Goal: Complete application form: Complete application form

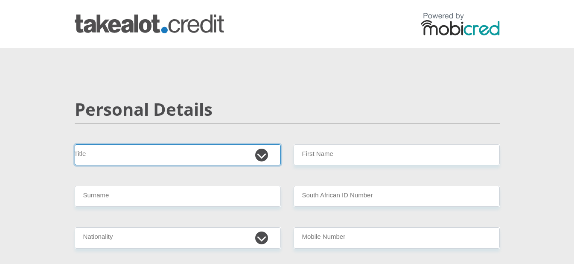
click at [100, 154] on select "Mr Ms Mrs Dr [PERSON_NAME]" at bounding box center [178, 154] width 206 height 21
select select "Ms"
click at [75, 144] on select "Mr Ms Mrs Dr [PERSON_NAME]" at bounding box center [178, 154] width 206 height 21
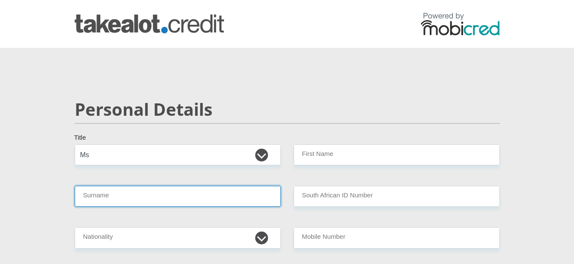
click at [112, 192] on input "Surname" at bounding box center [178, 196] width 206 height 21
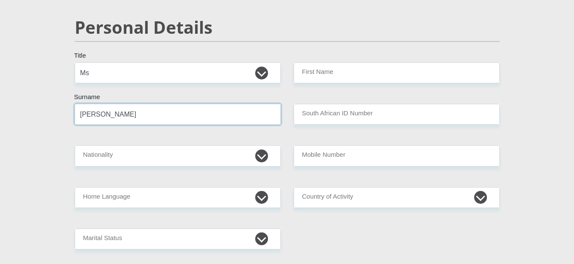
scroll to position [85, 0]
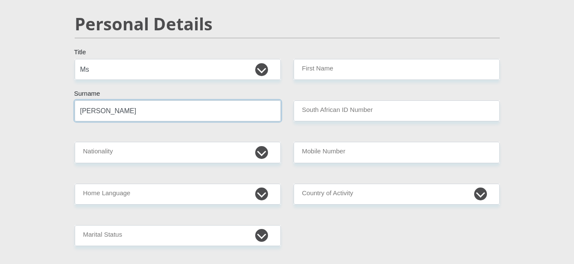
type input "[PERSON_NAME]"
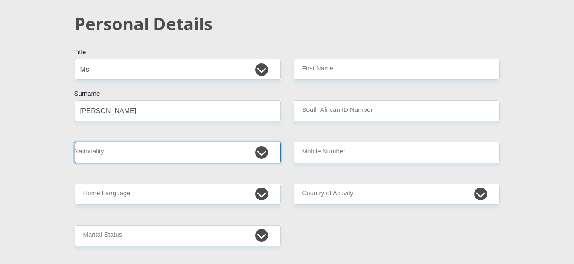
click at [113, 157] on select "[GEOGRAPHIC_DATA] [GEOGRAPHIC_DATA] [GEOGRAPHIC_DATA] [GEOGRAPHIC_DATA] [GEOGRA…" at bounding box center [178, 152] width 206 height 21
select select "ZAF"
click at [75, 142] on select "[GEOGRAPHIC_DATA] [GEOGRAPHIC_DATA] [GEOGRAPHIC_DATA] [GEOGRAPHIC_DATA] [GEOGRA…" at bounding box center [178, 152] width 206 height 21
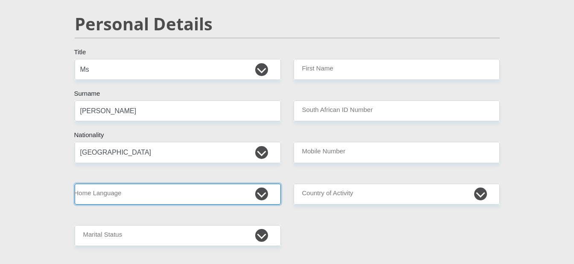
click at [107, 195] on select "Afrikaans English Sepedi South Ndebele Southern Sotho Swati Tsonga Tswana Venda…" at bounding box center [178, 193] width 206 height 21
select select "eng"
click at [75, 183] on select "Afrikaans English Sepedi South Ndebele Southern Sotho Swati Tsonga Tswana Venda…" at bounding box center [178, 193] width 206 height 21
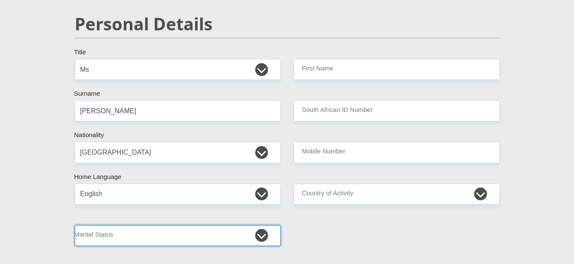
click at [104, 233] on select "Married ANC Single Divorced Widowed Married COP or Customary Law" at bounding box center [178, 235] width 206 height 21
select select "2"
click at [75, 225] on select "Married ANC Single Divorced Widowed Married COP or Customary Law" at bounding box center [178, 235] width 206 height 21
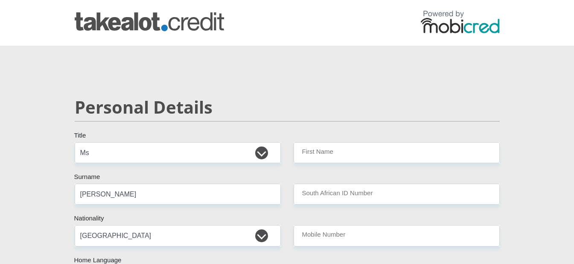
scroll to position [0, 0]
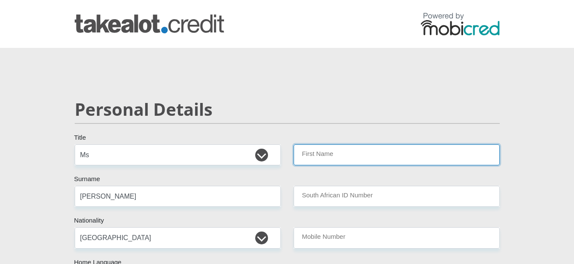
click at [328, 156] on input "First Name" at bounding box center [396, 154] width 206 height 21
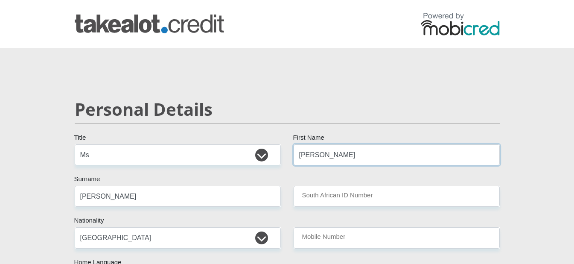
type input "[PERSON_NAME]"
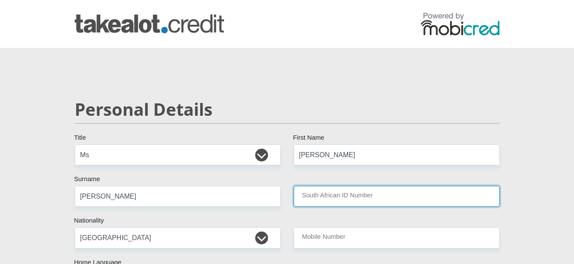
click at [423, 200] on input "South African ID Number" at bounding box center [396, 196] width 206 height 21
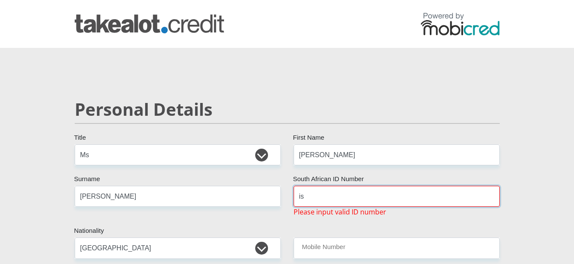
type input "i"
type input "0"
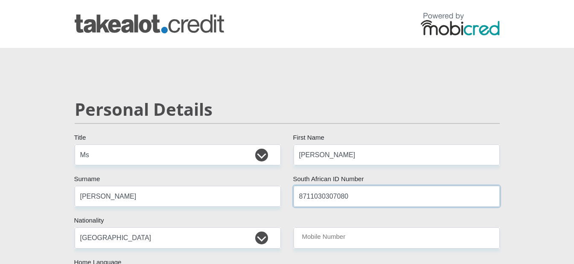
scroll to position [85, 0]
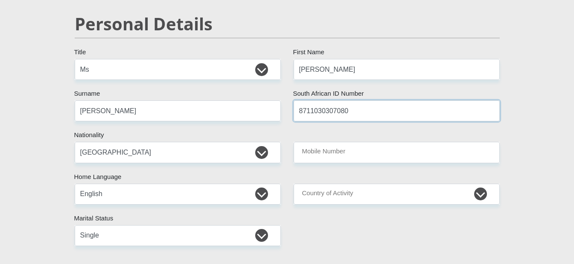
type input "8711030307080"
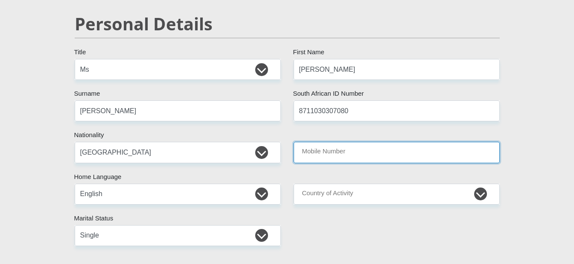
click at [382, 154] on input "Mobile Number" at bounding box center [396, 152] width 206 height 21
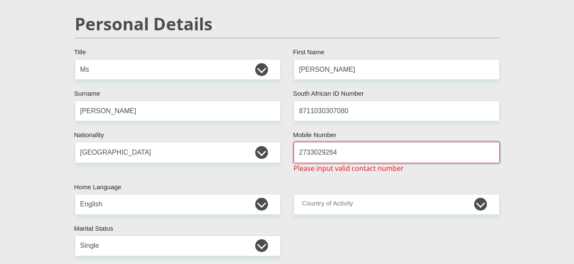
type input "2733029264"
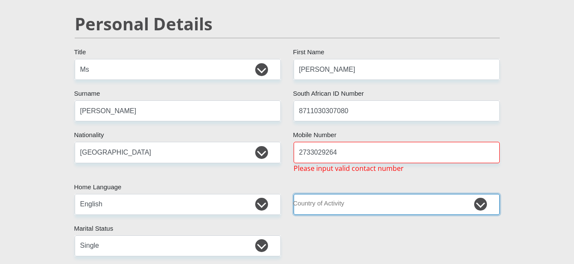
click at [417, 200] on select "[GEOGRAPHIC_DATA] [GEOGRAPHIC_DATA] [GEOGRAPHIC_DATA] [GEOGRAPHIC_DATA] [GEOGRA…" at bounding box center [396, 204] width 206 height 21
select select "ZAF"
click at [293, 194] on select "[GEOGRAPHIC_DATA] [GEOGRAPHIC_DATA] [GEOGRAPHIC_DATA] [GEOGRAPHIC_DATA] [GEOGRA…" at bounding box center [396, 204] width 206 height 21
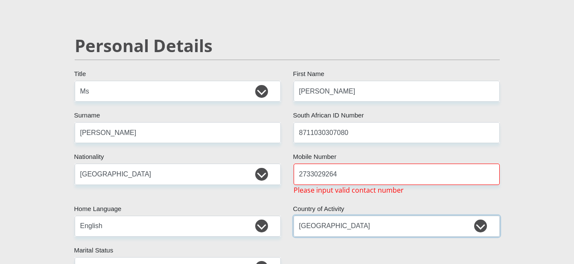
scroll to position [0, 0]
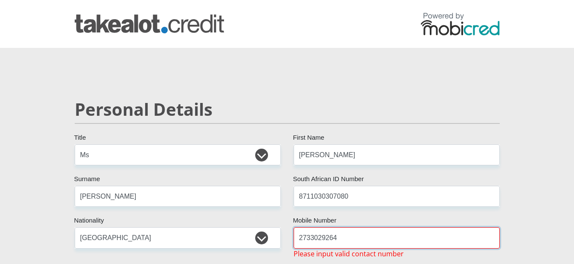
drag, startPoint x: 341, startPoint y: 237, endPoint x: 256, endPoint y: 252, distance: 85.9
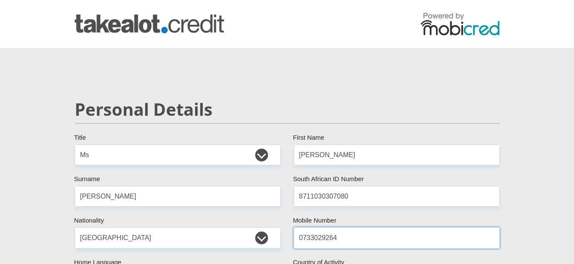
type input "0733029264"
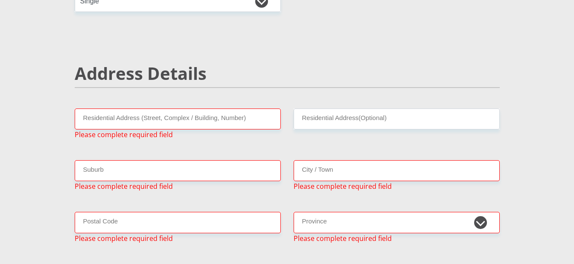
scroll to position [320, 0]
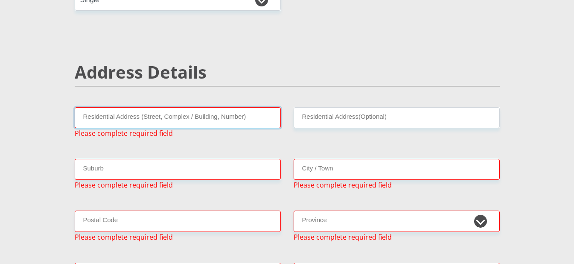
click at [143, 119] on input "Residential Address (Street, Complex / Building, Number)" at bounding box center [178, 117] width 206 height 21
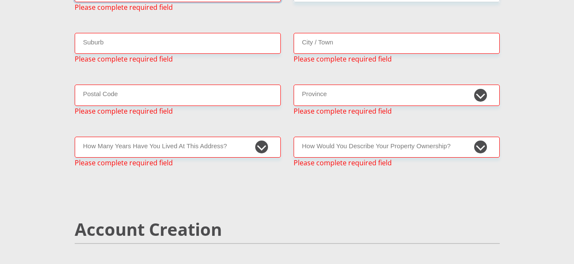
scroll to position [448, 0]
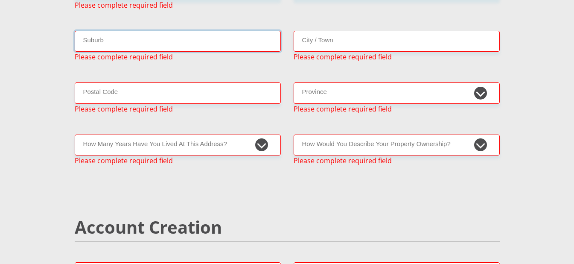
click at [142, 45] on input "Suburb" at bounding box center [178, 41] width 206 height 21
click at [147, 143] on select "less than 1 year 1-3 years 3-5 years 5+ years" at bounding box center [178, 144] width 206 height 21
select select "5"
click at [75, 134] on select "less than 1 year 1-3 years 3-5 years 5+ years" at bounding box center [178, 144] width 206 height 21
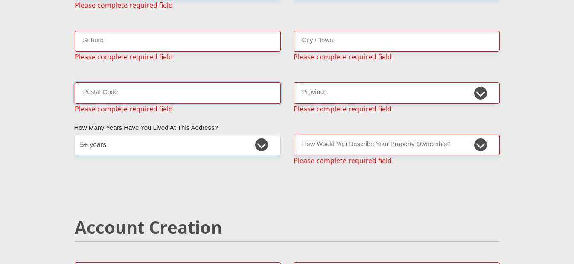
click at [117, 96] on input "Postal Code" at bounding box center [178, 92] width 206 height 21
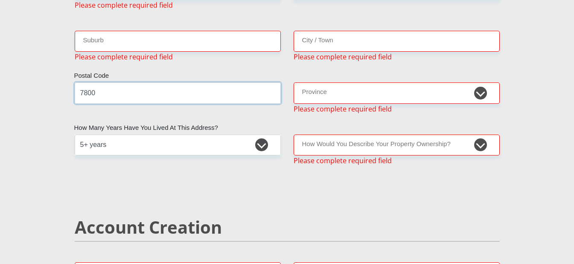
type input "7800"
click at [120, 46] on input "Suburb" at bounding box center [178, 41] width 206 height 21
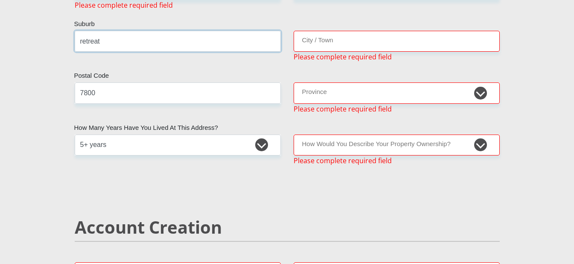
scroll to position [406, 0]
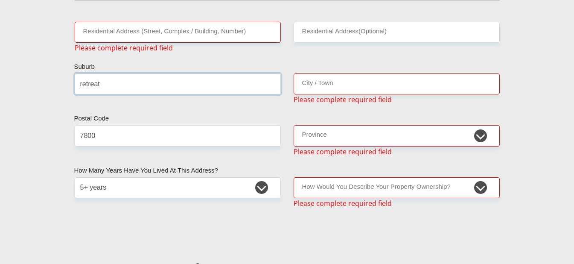
type input "retreat"
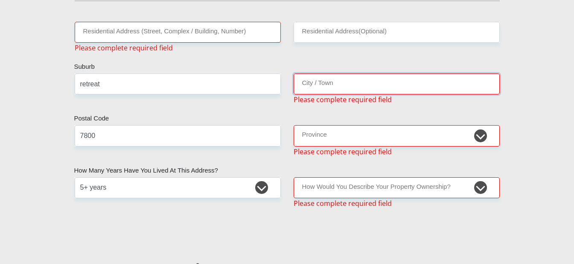
click at [332, 83] on input "City / Town" at bounding box center [396, 83] width 206 height 21
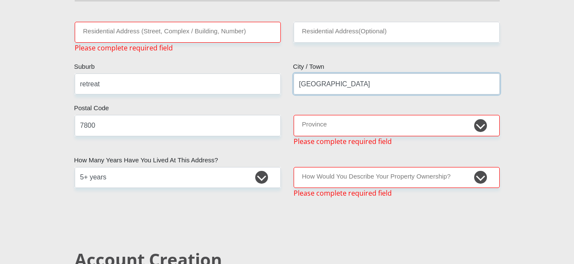
type input "[GEOGRAPHIC_DATA]"
click at [315, 128] on select "Eastern Cape Free State [GEOGRAPHIC_DATA] [GEOGRAPHIC_DATA][DATE] [GEOGRAPHIC_D…" at bounding box center [396, 125] width 206 height 21
select select "Western Cape"
click at [293, 115] on select "Eastern Cape Free State [GEOGRAPHIC_DATA] [GEOGRAPHIC_DATA][DATE] [GEOGRAPHIC_D…" at bounding box center [396, 125] width 206 height 21
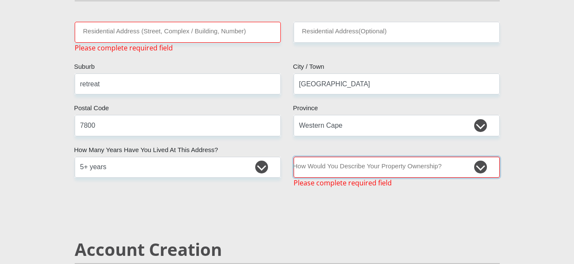
click at [346, 170] on select "Owned Rented Family Owned Company Dwelling" at bounding box center [396, 167] width 206 height 21
select select "Owned"
click at [293, 157] on select "Owned Rented Family Owned Company Dwelling" at bounding box center [396, 167] width 206 height 21
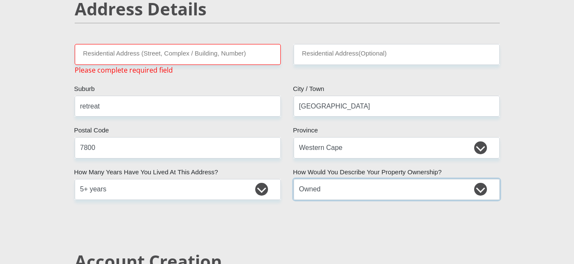
scroll to position [363, 0]
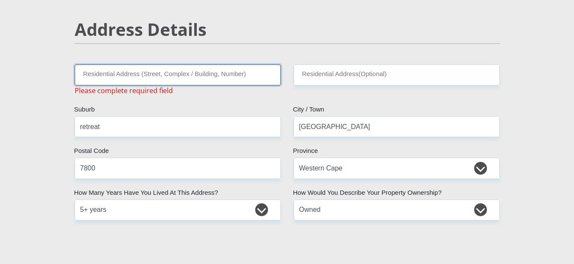
click at [122, 75] on input "Residential Address (Street, Complex / Building, Number)" at bounding box center [178, 74] width 206 height 21
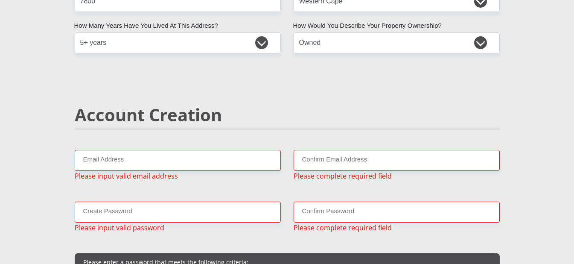
scroll to position [576, 0]
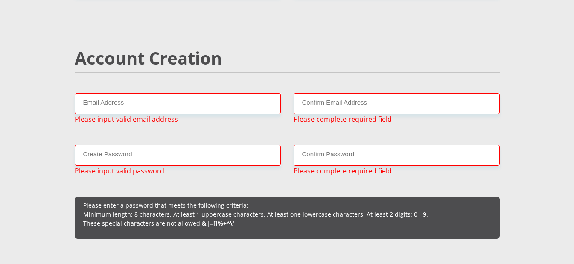
type input "[STREET_ADDRESS]"
click at [150, 101] on input "Email Address" at bounding box center [178, 103] width 206 height 21
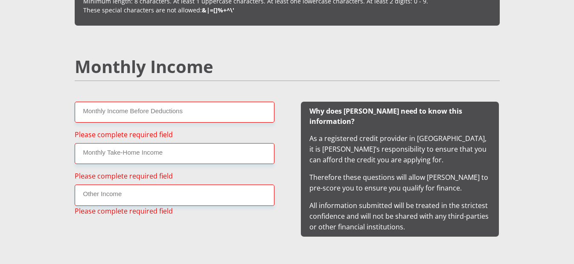
scroll to position [789, 0]
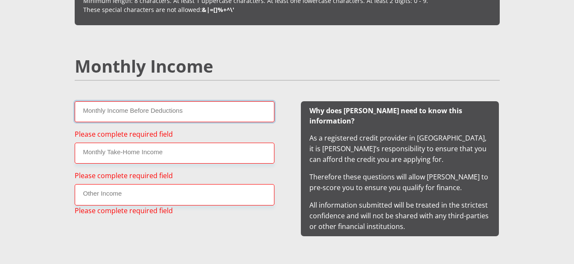
click at [154, 111] on input "Monthly Income Before Deductions" at bounding box center [175, 111] width 200 height 21
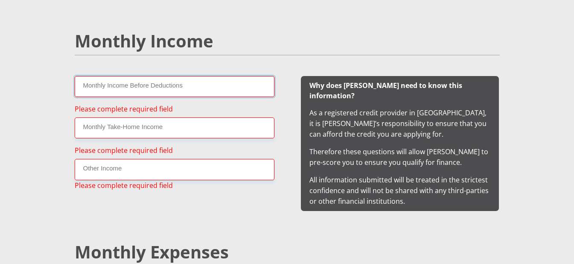
scroll to position [747, 0]
